Goal: Transaction & Acquisition: Purchase product/service

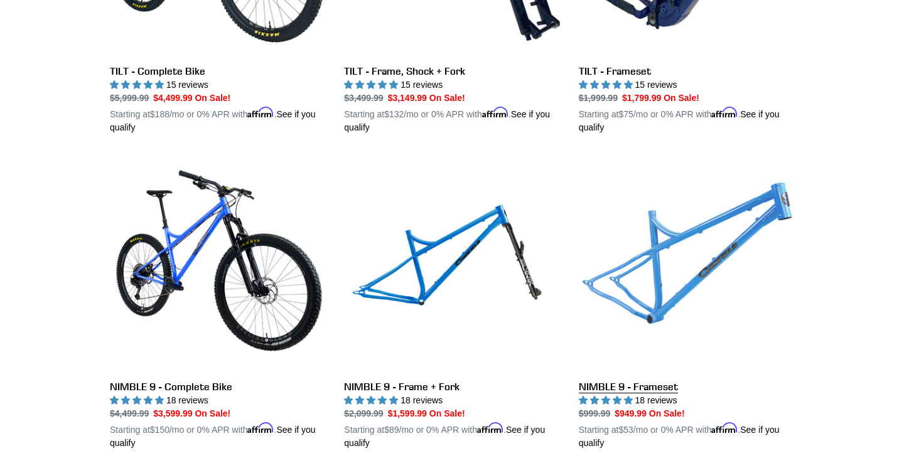
click at [723, 240] on link "NIMBLE 9 - Frameset" at bounding box center [686, 303] width 215 height 294
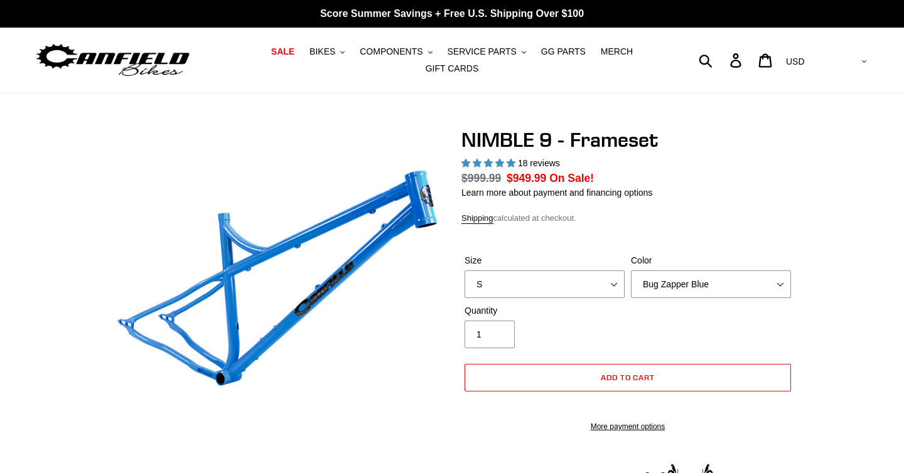
select select "highest-rating"
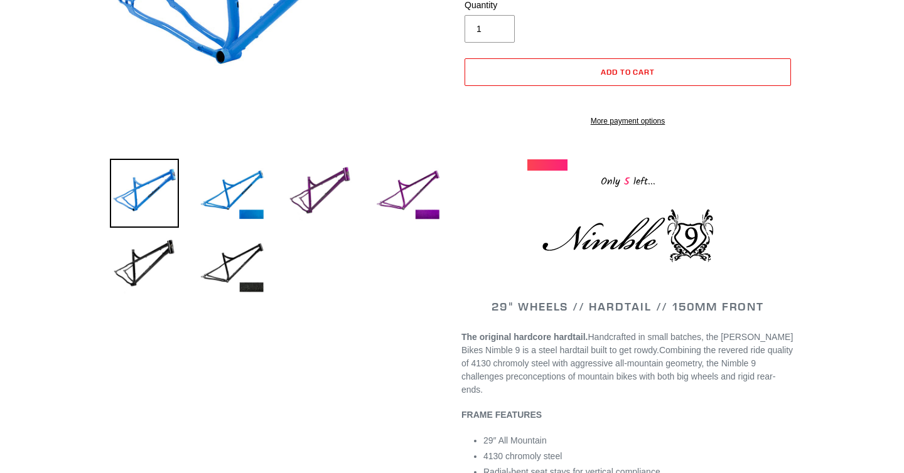
scroll to position [300, 0]
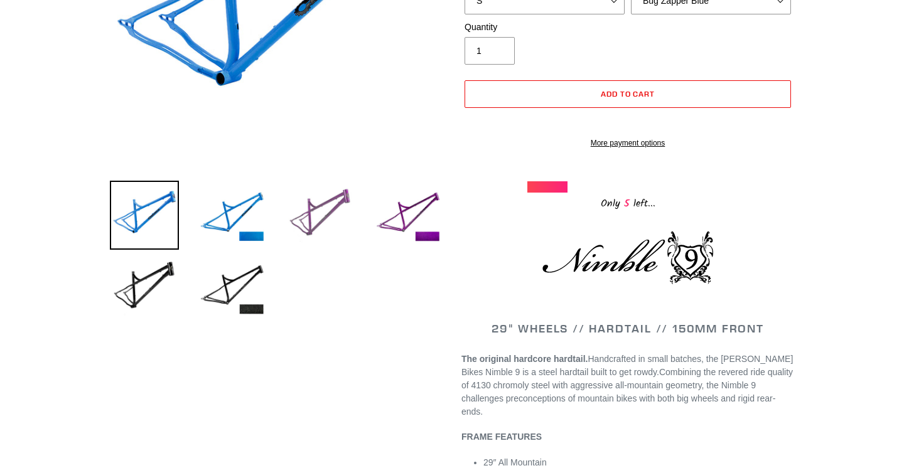
click at [310, 215] on img at bounding box center [320, 215] width 69 height 69
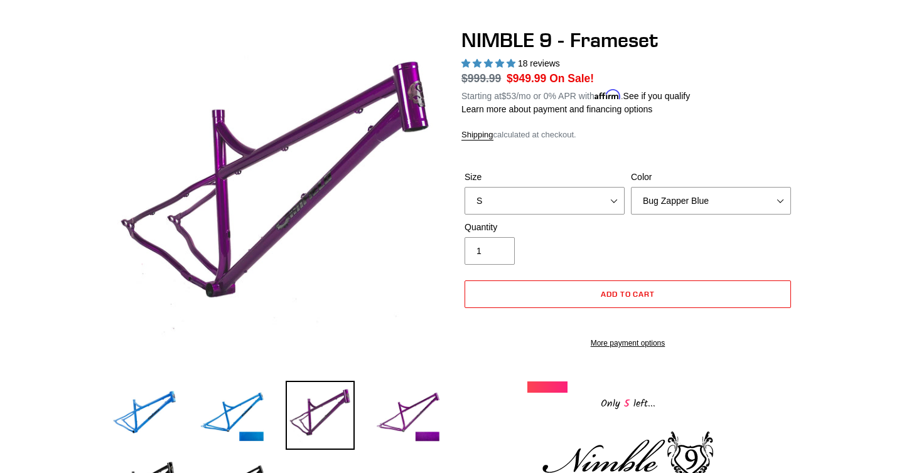
scroll to position [104, 0]
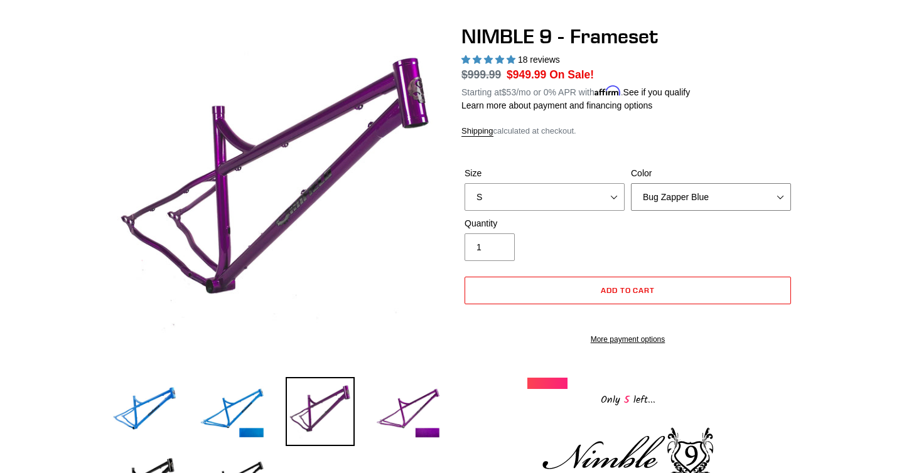
click at [781, 200] on select "Bug Zapper Blue Purple Haze -Sold Out Galaxy Black" at bounding box center [711, 197] width 160 height 28
click at [631, 191] on select "Bug Zapper Blue Purple Haze -Sold Out Galaxy Black" at bounding box center [711, 197] width 160 height 28
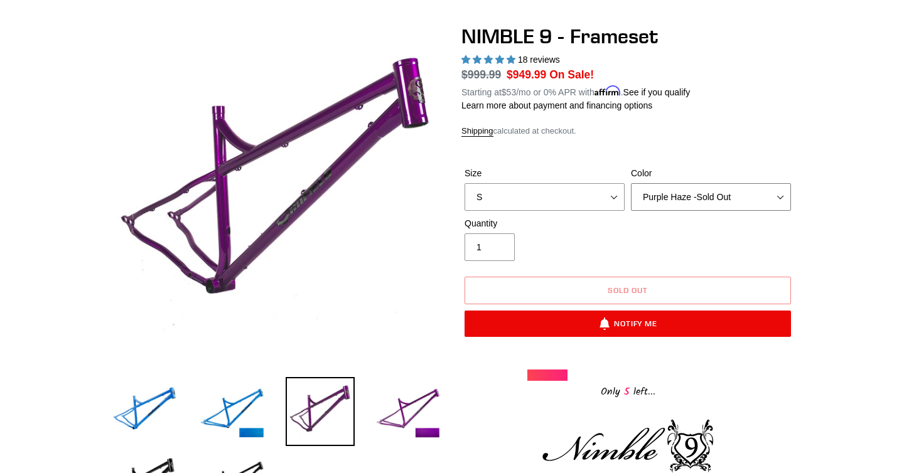
click at [775, 203] on select "Bug Zapper Blue Purple Haze -Sold Out Galaxy Black" at bounding box center [711, 197] width 160 height 28
select select "Galaxy Black"
click at [631, 191] on select "Bug Zapper Blue Purple Haze -Sold Out Galaxy Black" at bounding box center [711, 197] width 160 height 28
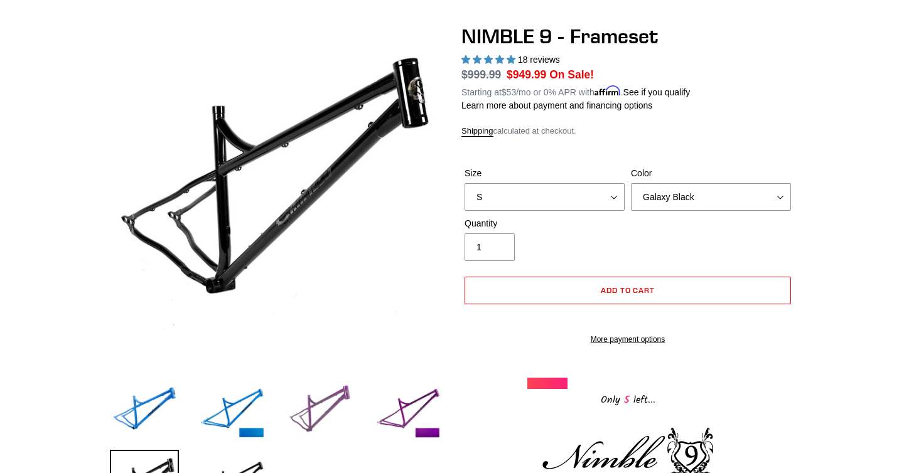
click at [332, 402] on img at bounding box center [320, 411] width 69 height 69
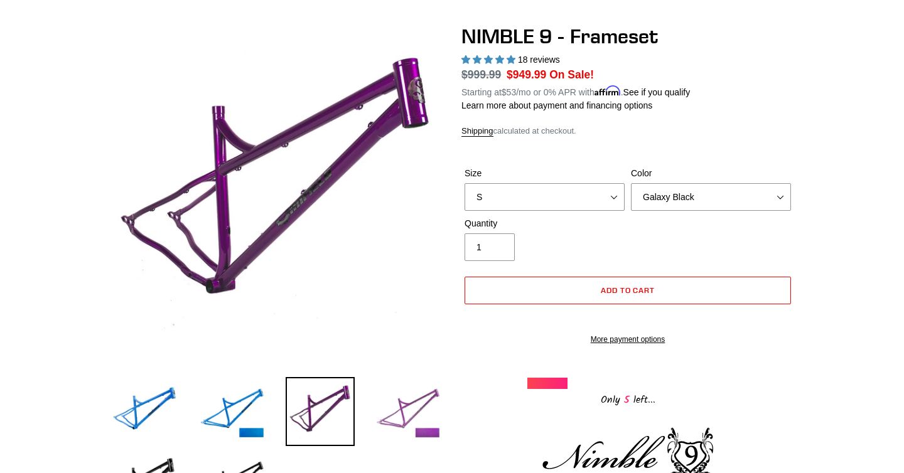
click at [429, 426] on img at bounding box center [408, 411] width 69 height 69
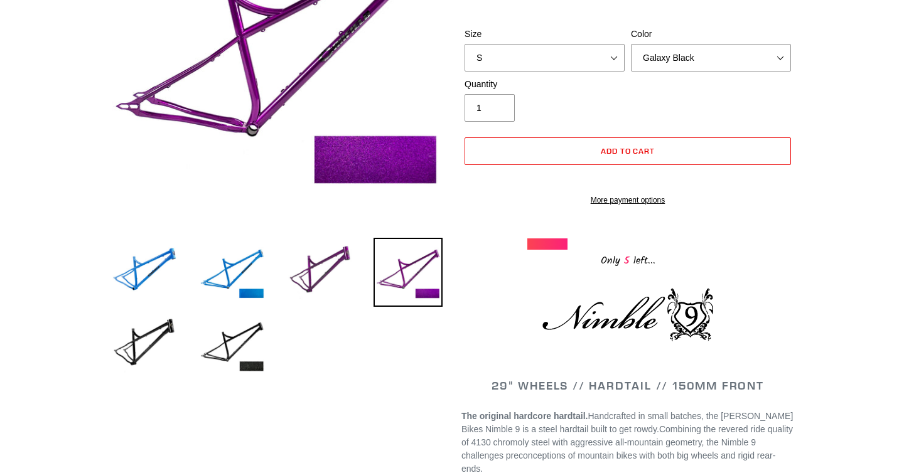
scroll to position [246, 0]
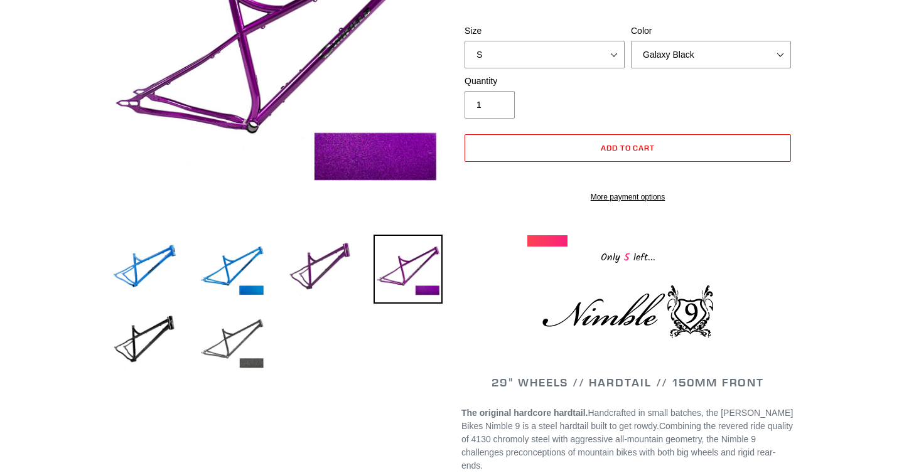
click at [242, 350] on img at bounding box center [232, 342] width 69 height 69
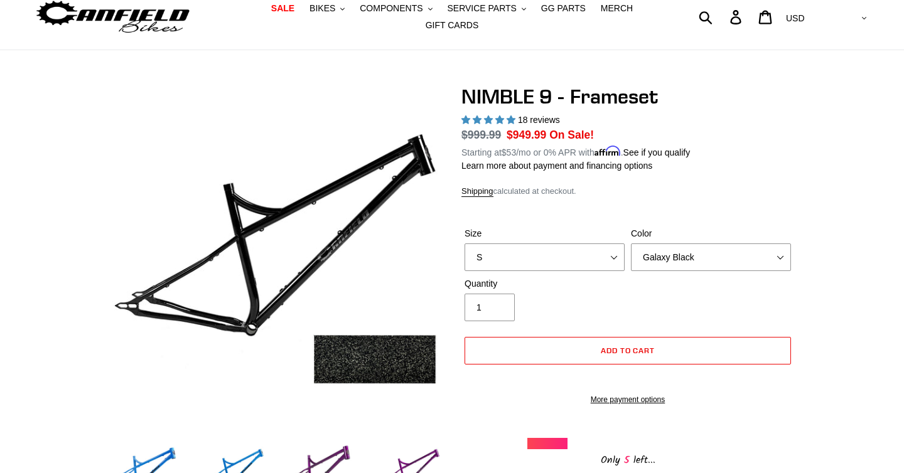
scroll to position [35, 0]
